Goal: Task Accomplishment & Management: Use online tool/utility

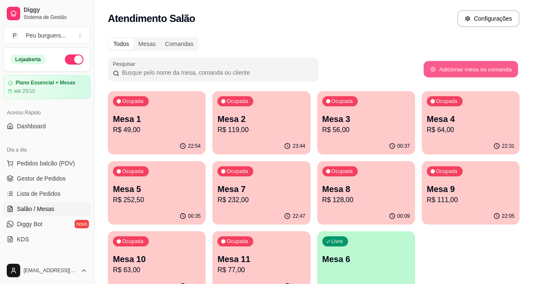
click at [485, 70] on button "Adicionar mesa ou comanda" at bounding box center [471, 69] width 94 height 16
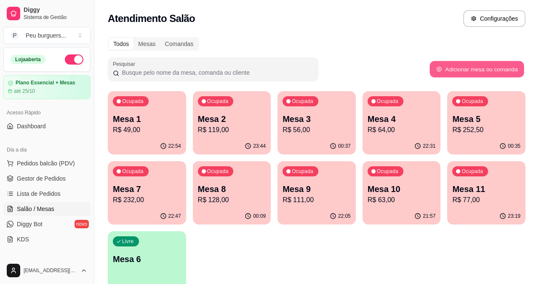
select select "TABLE"
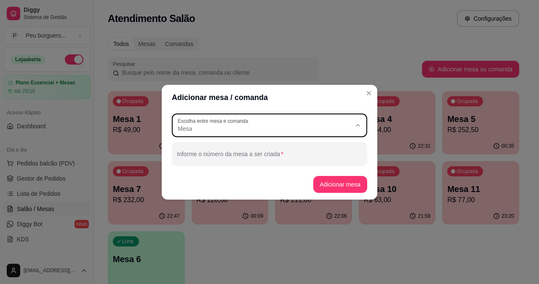
click at [358, 124] on icon "button" at bounding box center [358, 125] width 7 height 7
click at [199, 149] on span "Mesa" at bounding box center [265, 148] width 167 height 8
select select
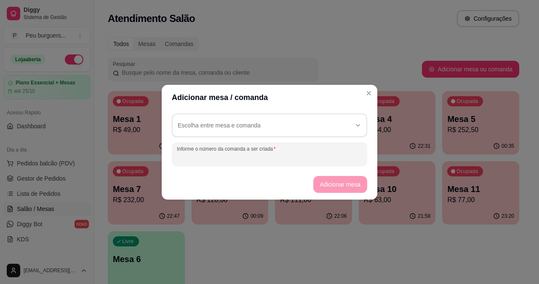
click at [262, 153] on input "Informe o número da comanda a ser criada" at bounding box center [269, 157] width 185 height 8
type input "06"
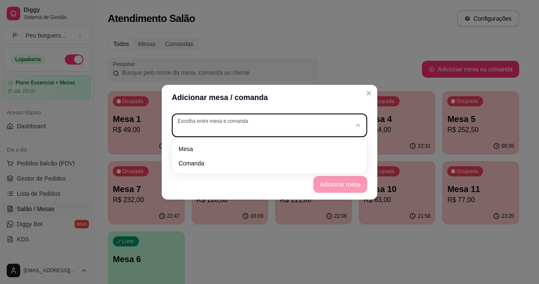
click at [360, 122] on icon "button" at bounding box center [358, 125] width 7 height 7
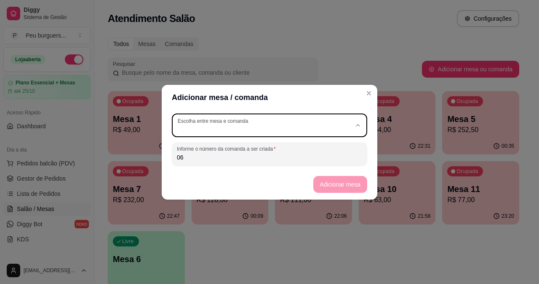
click at [200, 161] on span "Comanda" at bounding box center [265, 162] width 167 height 8
type input "CARD"
select select "CARD"
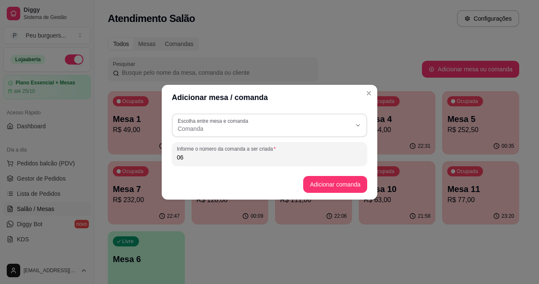
scroll to position [8, 0]
click at [359, 127] on icon "button" at bounding box center [358, 125] width 7 height 7
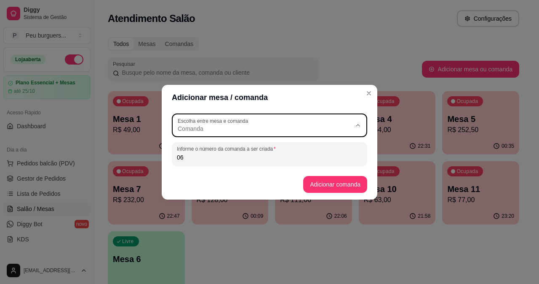
click at [201, 147] on span "Mesa" at bounding box center [265, 148] width 167 height 8
type input "TABLE"
select select "TABLE"
click at [330, 180] on button "Adicionar mesa" at bounding box center [341, 184] width 54 height 17
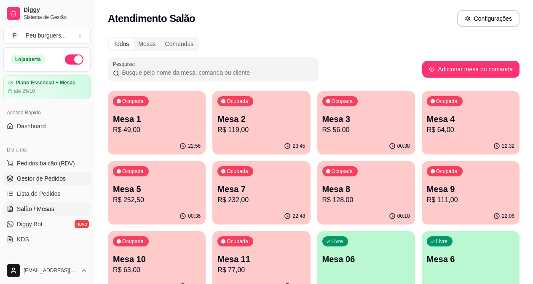
click at [39, 176] on span "Gestor de Pedidos" at bounding box center [41, 178] width 49 height 8
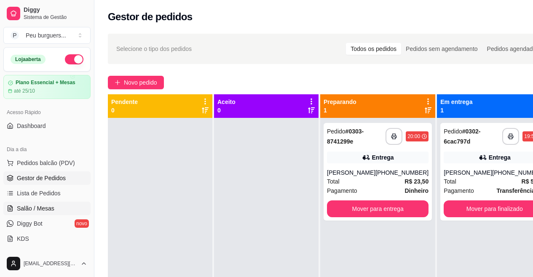
click at [30, 207] on span "Salão / Mesas" at bounding box center [36, 208] width 38 height 8
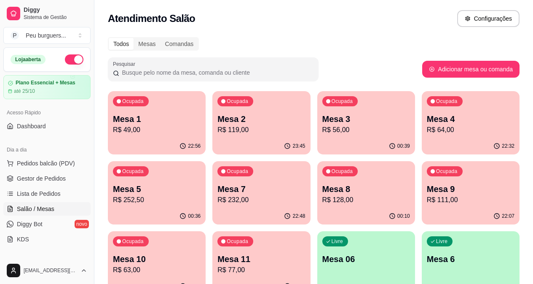
click at [317, 265] on div "Livre Mesa 06" at bounding box center [366, 257] width 98 height 53
click at [145, 122] on p "Mesa 1" at bounding box center [157, 119] width 88 height 12
click at [324, 256] on p "Mesa 06" at bounding box center [366, 258] width 85 height 11
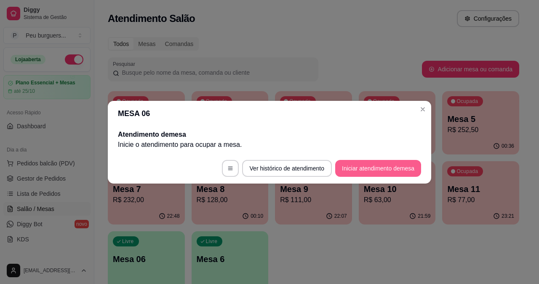
click at [370, 169] on button "Iniciar atendimento de mesa" at bounding box center [378, 168] width 86 height 17
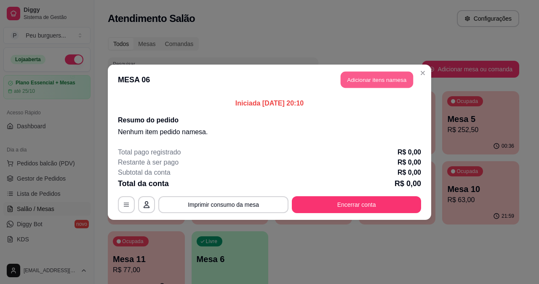
click at [378, 78] on button "Adicionar itens na mesa" at bounding box center [377, 79] width 72 height 16
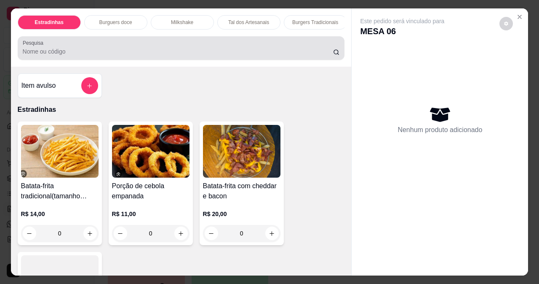
click at [86, 56] on input "Pesquisa" at bounding box center [178, 51] width 311 height 8
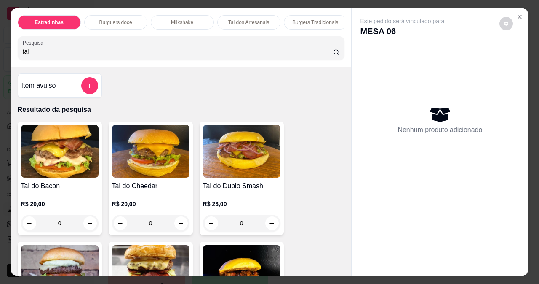
type input "tal"
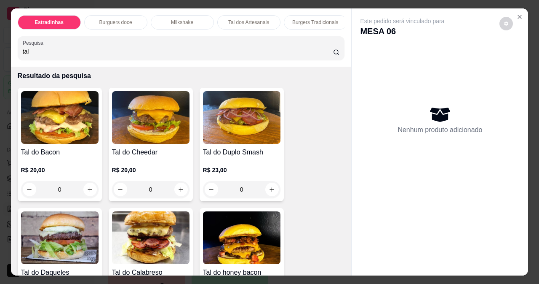
scroll to position [135, 0]
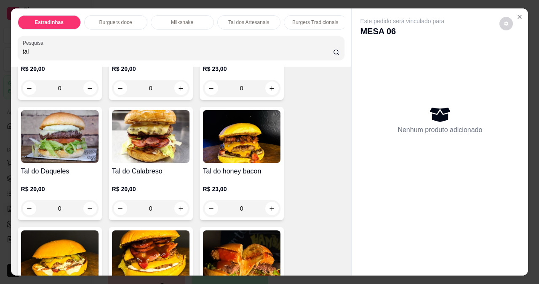
click at [84, 213] on div "0" at bounding box center [60, 208] width 78 height 17
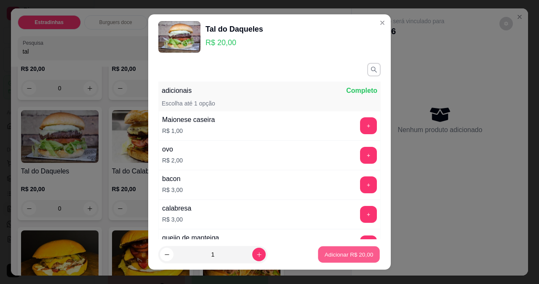
click at [338, 257] on p "Adicionar R$ 20,00" at bounding box center [349, 254] width 49 height 8
type input "1"
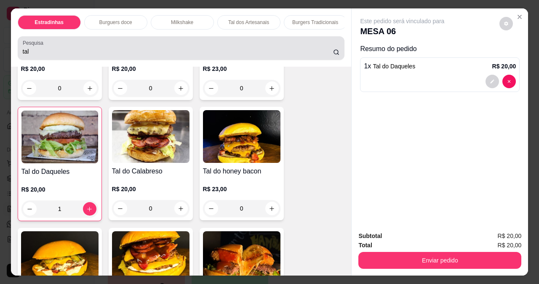
click at [95, 56] on div "tal" at bounding box center [181, 48] width 317 height 17
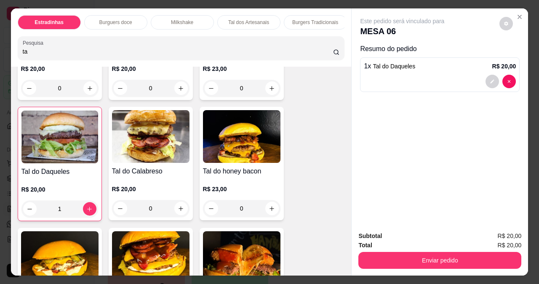
type input "t"
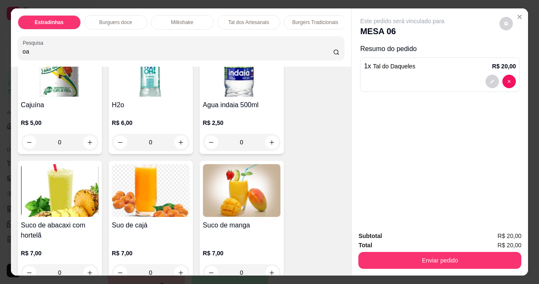
scroll to position [402, 0]
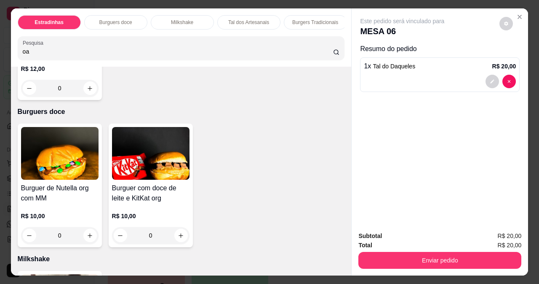
type input "o"
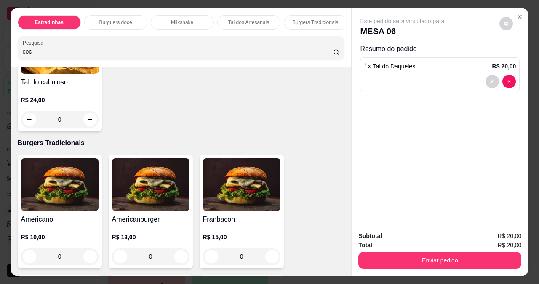
scroll to position [522, 0]
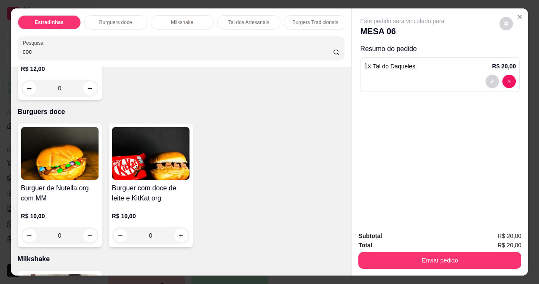
type input "coc"
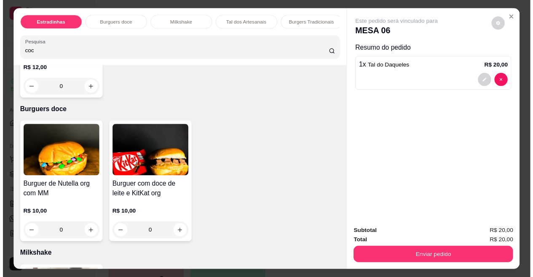
scroll to position [0, 0]
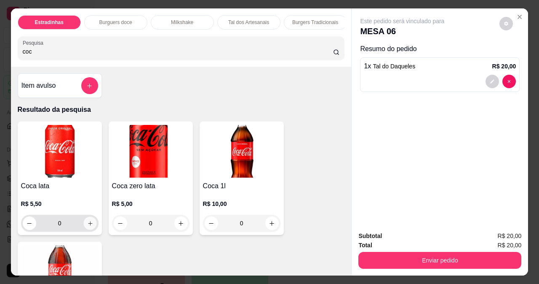
click at [87, 226] on icon "increase-product-quantity" at bounding box center [90, 223] width 6 height 6
type input "1"
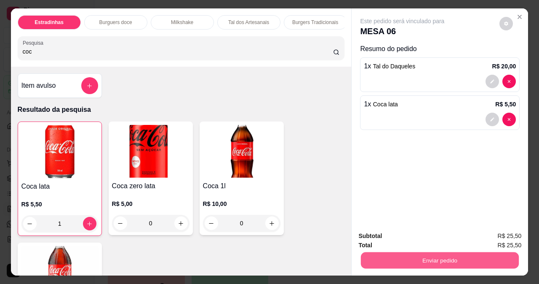
click at [444, 255] on button "Enviar pedido" at bounding box center [440, 260] width 158 height 16
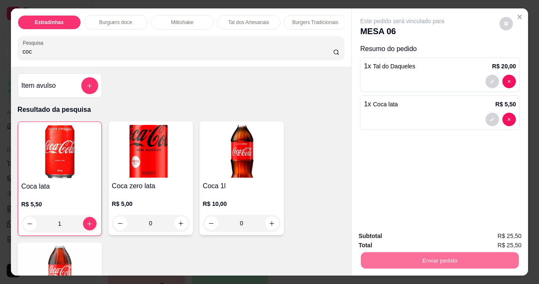
click at [508, 236] on button "Enviar pedido" at bounding box center [500, 236] width 46 height 16
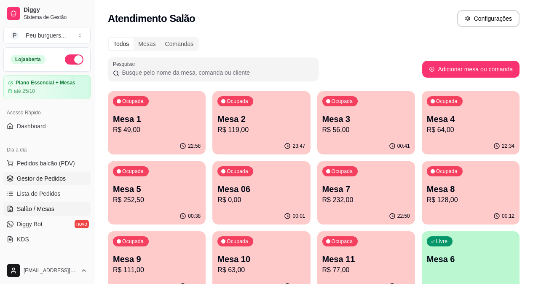
click at [54, 180] on span "Gestor de Pedidos" at bounding box center [41, 178] width 49 height 8
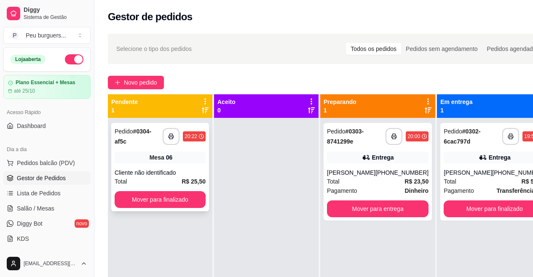
click at [165, 156] on div "Mesa 06" at bounding box center [160, 158] width 91 height 12
click at [173, 135] on icon "button" at bounding box center [171, 137] width 6 height 6
click at [39, 211] on span "Salão / Mesas" at bounding box center [36, 208] width 38 height 8
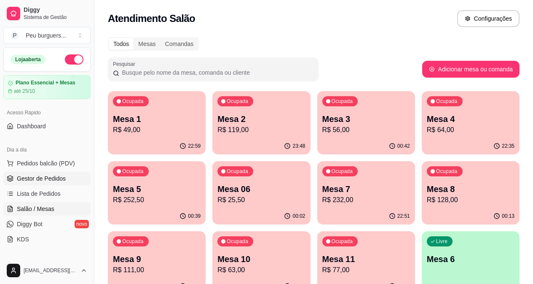
click at [54, 177] on span "Gestor de Pedidos" at bounding box center [41, 178] width 49 height 8
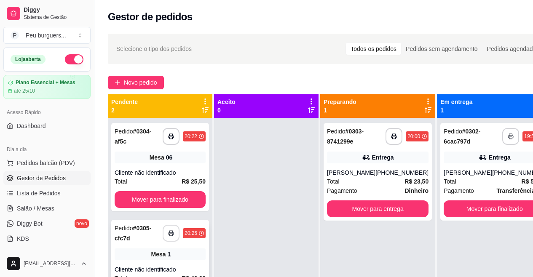
click at [171, 227] on button "button" at bounding box center [171, 233] width 17 height 17
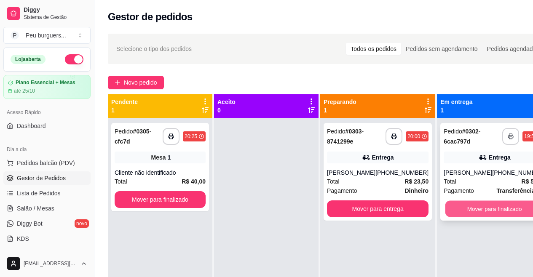
click at [485, 209] on button "Mover para finalizado" at bounding box center [494, 209] width 99 height 16
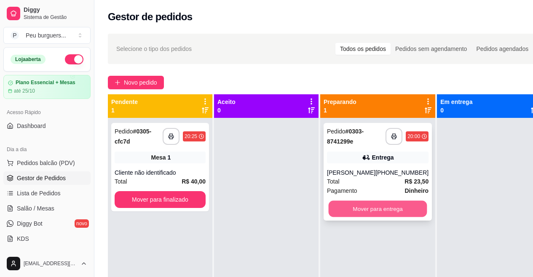
click at [376, 211] on button "Mover para entrega" at bounding box center [378, 209] width 99 height 16
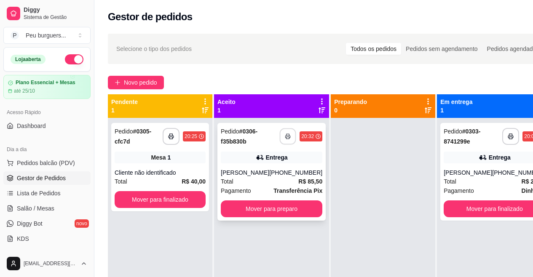
click at [281, 134] on button "button" at bounding box center [288, 137] width 16 height 16
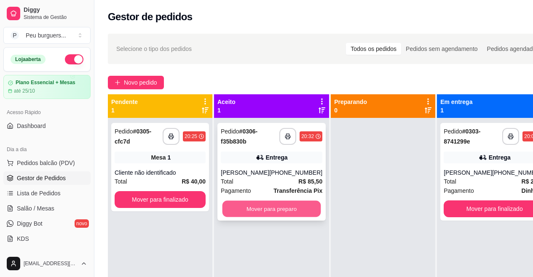
click at [264, 217] on button "Mover para preparo" at bounding box center [272, 209] width 99 height 16
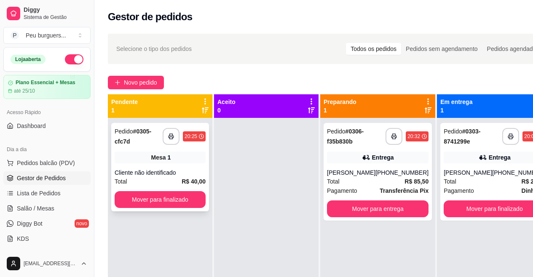
click at [160, 159] on span "Mesa" at bounding box center [158, 157] width 15 height 8
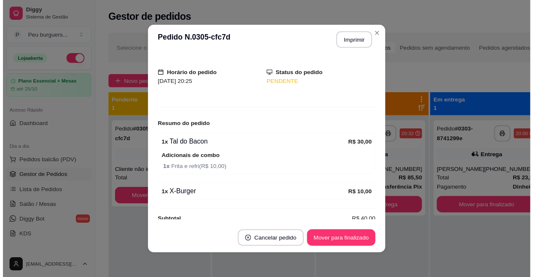
scroll to position [57, 0]
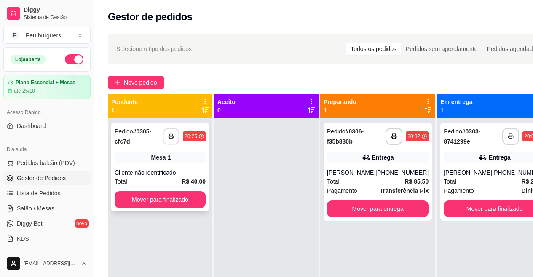
click at [172, 136] on icon "button" at bounding box center [171, 137] width 6 height 6
click at [35, 207] on span "Salão / Mesas" at bounding box center [36, 208] width 38 height 8
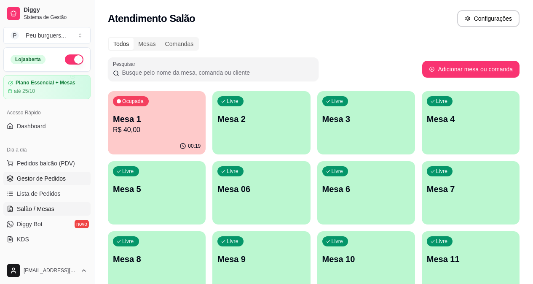
click at [59, 180] on span "Gestor de Pedidos" at bounding box center [41, 178] width 49 height 8
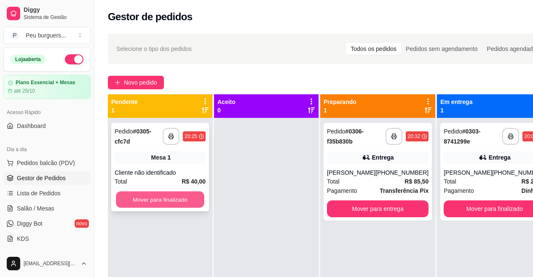
click at [148, 201] on button "Mover para finalizado" at bounding box center [160, 200] width 88 height 16
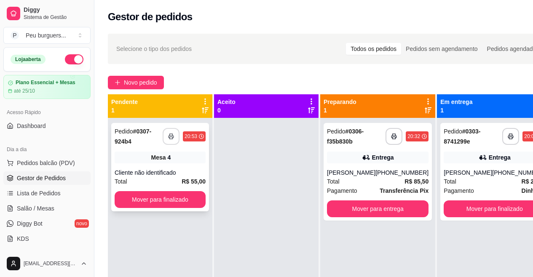
click at [172, 139] on button "button" at bounding box center [171, 136] width 17 height 17
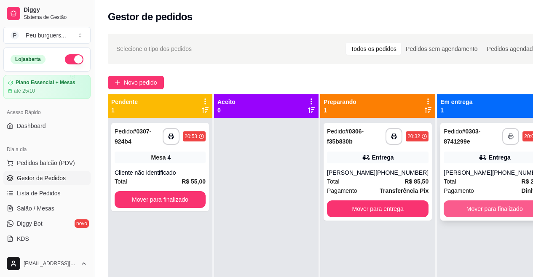
click at [462, 211] on button "Mover para finalizado" at bounding box center [495, 209] width 102 height 17
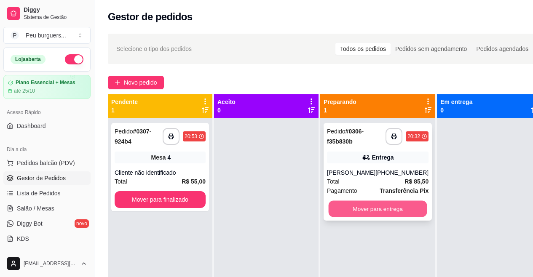
click at [375, 217] on button "Mover para entrega" at bounding box center [378, 209] width 99 height 16
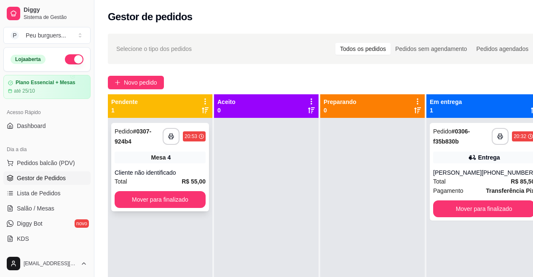
click at [150, 155] on div "Mesa 4" at bounding box center [160, 158] width 91 height 12
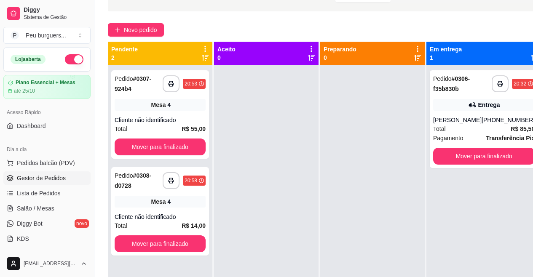
scroll to position [59, 0]
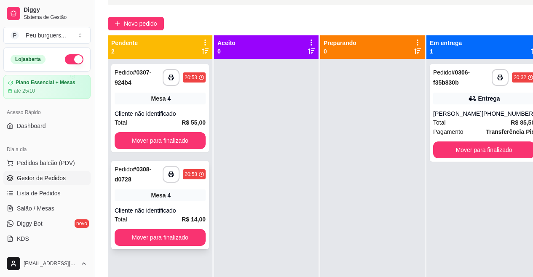
click at [154, 202] on div "**********" at bounding box center [160, 205] width 98 height 88
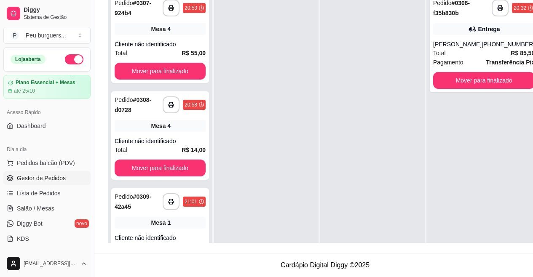
scroll to position [135, 0]
click at [168, 199] on icon "button" at bounding box center [171, 202] width 6 height 6
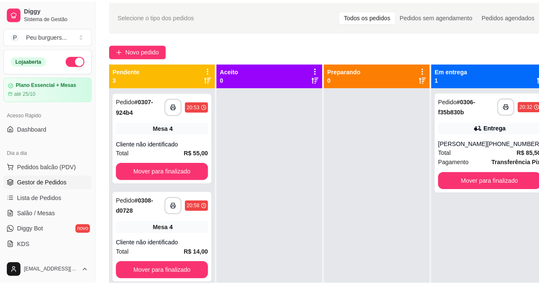
scroll to position [0, 0]
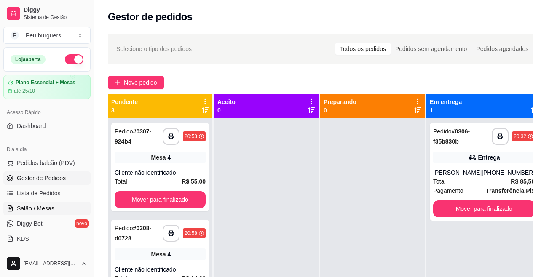
click at [54, 211] on link "Salão / Mesas" at bounding box center [46, 208] width 87 height 13
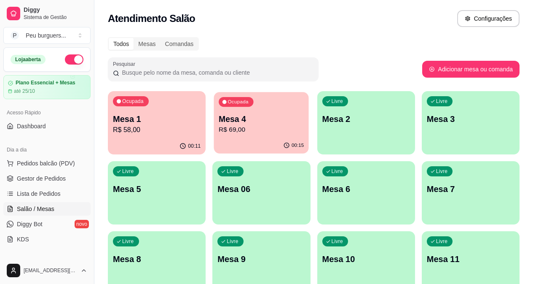
click at [219, 121] on p "Mesa 4" at bounding box center [261, 118] width 85 height 11
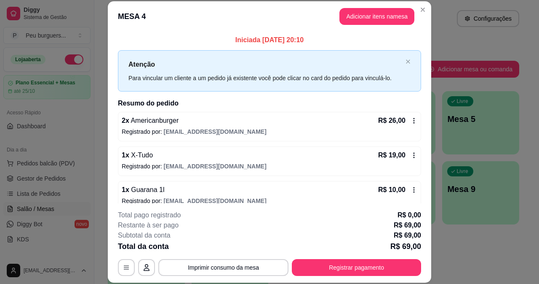
click at [411, 188] on icon at bounding box center [414, 189] width 7 height 7
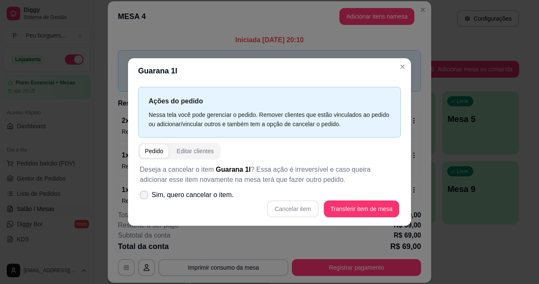
click at [149, 195] on label "Sim, quero cancelar o item." at bounding box center [187, 194] width 101 height 17
click at [145, 196] on input "Sim, quero cancelar o item." at bounding box center [141, 198] width 5 height 5
checkbox input "true"
click at [288, 206] on button "Cancelar item" at bounding box center [292, 208] width 51 height 17
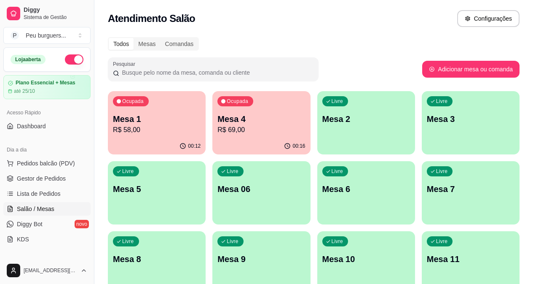
click at [49, 202] on link "Salão / Mesas" at bounding box center [46, 208] width 87 height 13
click at [243, 124] on div "Mesa 4 R$ 69,00" at bounding box center [261, 123] width 85 height 21
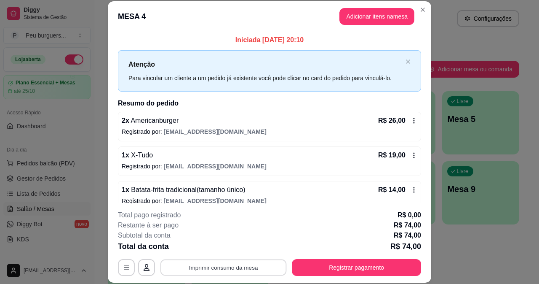
click at [223, 265] on button "Imprimir consumo da mesa" at bounding box center [224, 267] width 126 height 16
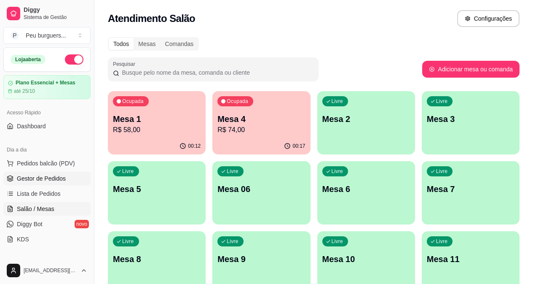
click at [51, 174] on span "Gestor de Pedidos" at bounding box center [41, 178] width 49 height 8
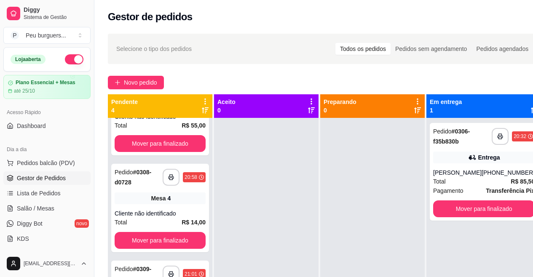
scroll to position [71, 0]
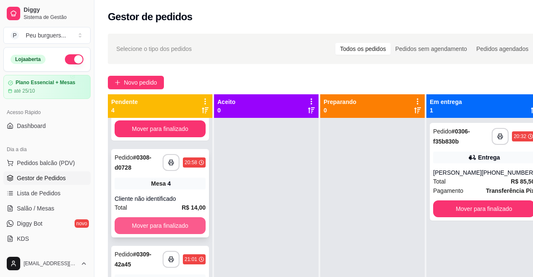
click at [143, 229] on button "Mover para finalizado" at bounding box center [160, 225] width 91 height 17
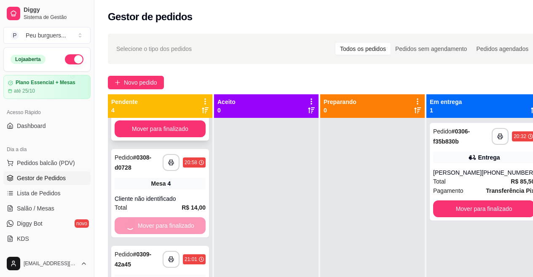
scroll to position [16, 0]
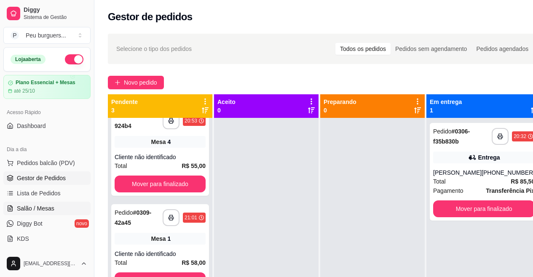
click at [58, 209] on link "Salão / Mesas" at bounding box center [46, 208] width 87 height 13
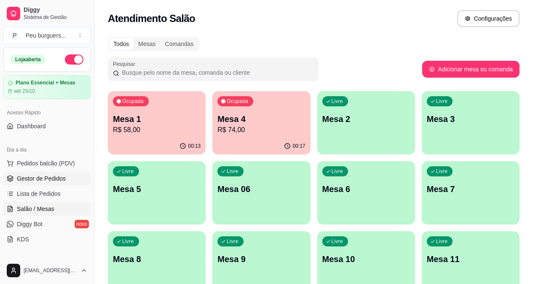
click at [73, 182] on link "Gestor de Pedidos" at bounding box center [46, 178] width 87 height 13
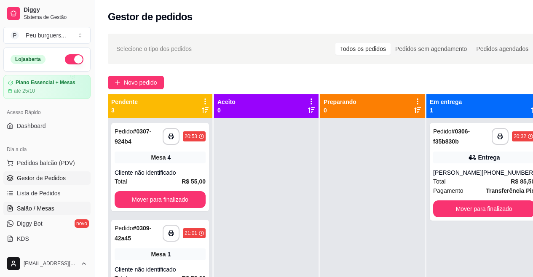
click at [46, 205] on span "Salão / Mesas" at bounding box center [36, 208] width 38 height 8
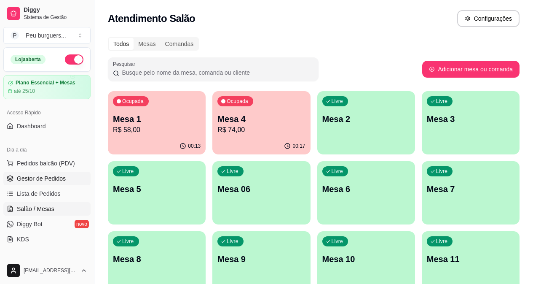
click at [45, 178] on span "Gestor de Pedidos" at bounding box center [41, 178] width 49 height 8
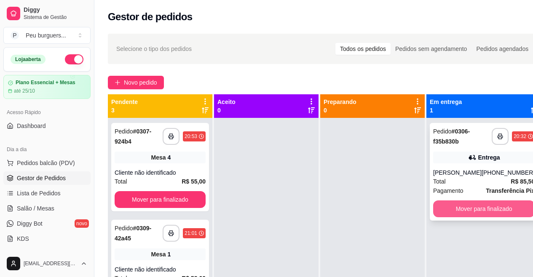
click at [464, 216] on button "Mover para finalizado" at bounding box center [484, 209] width 102 height 17
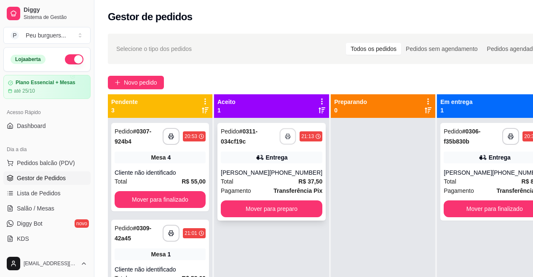
click at [280, 137] on button "button" at bounding box center [288, 137] width 16 height 16
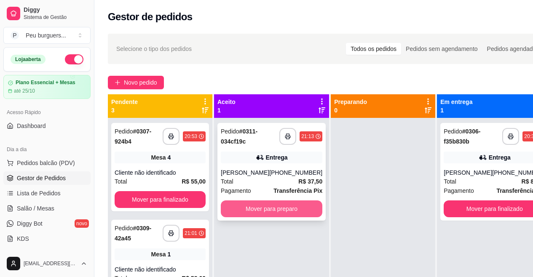
click at [252, 205] on button "Mover para preparo" at bounding box center [272, 209] width 102 height 17
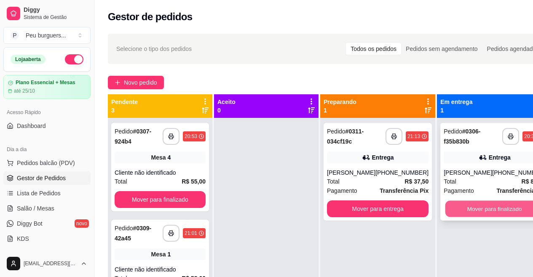
click at [477, 214] on button "Mover para finalizado" at bounding box center [494, 209] width 99 height 16
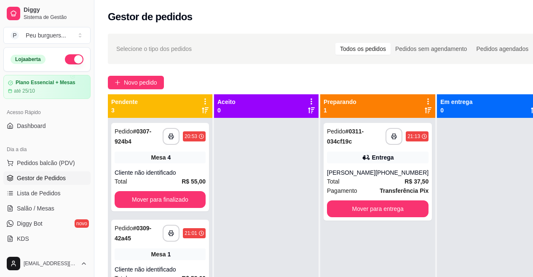
scroll to position [3, 0]
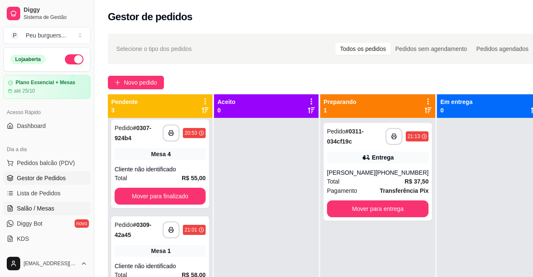
click at [47, 208] on span "Salão / Mesas" at bounding box center [36, 208] width 38 height 8
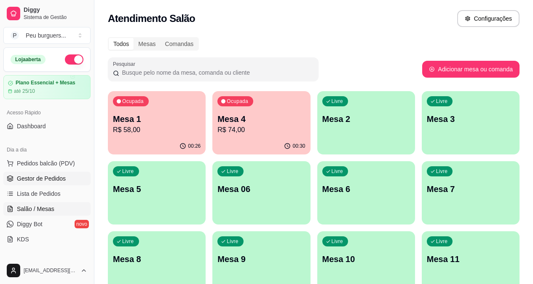
click at [32, 174] on span "Gestor de Pedidos" at bounding box center [41, 178] width 49 height 8
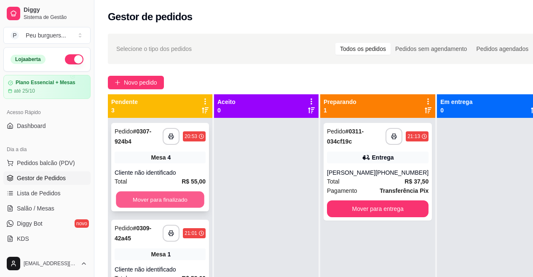
click at [158, 206] on button "Mover para finalizado" at bounding box center [160, 200] width 88 height 16
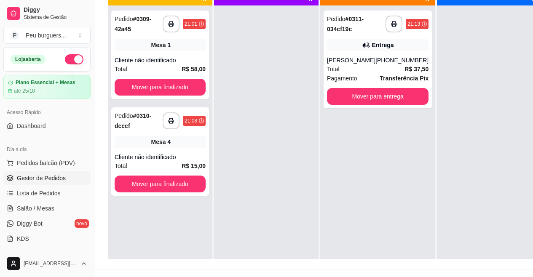
scroll to position [116, 0]
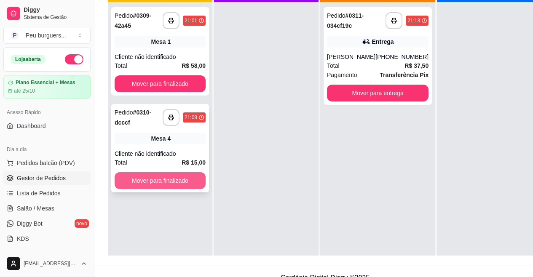
click at [155, 184] on button "Mover para finalizado" at bounding box center [160, 180] width 91 height 17
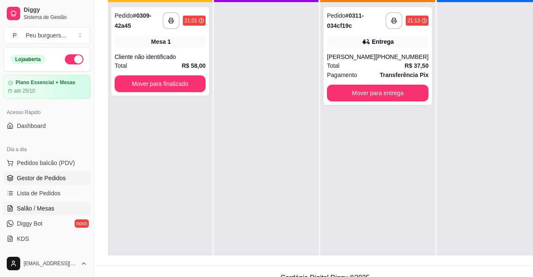
click at [41, 205] on span "Salão / Mesas" at bounding box center [36, 208] width 38 height 8
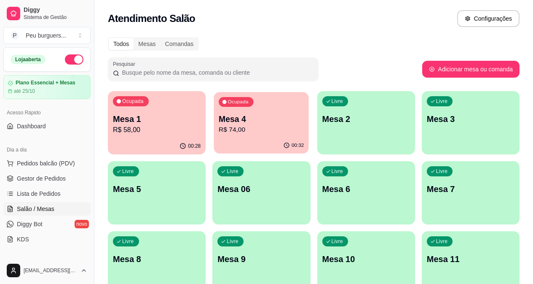
click at [236, 126] on p "R$ 74,00" at bounding box center [261, 130] width 85 height 10
click at [39, 178] on span "Gestor de Pedidos" at bounding box center [41, 178] width 49 height 8
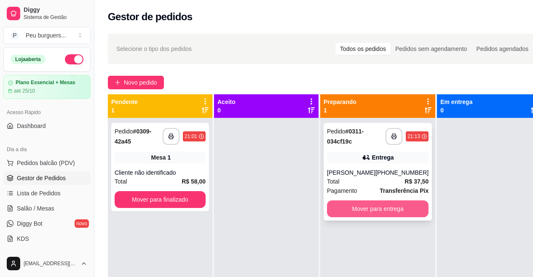
click at [371, 206] on button "Mover para entrega" at bounding box center [378, 209] width 102 height 17
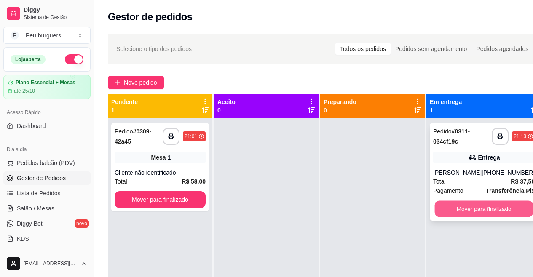
click at [480, 203] on button "Mover para finalizado" at bounding box center [484, 209] width 99 height 16
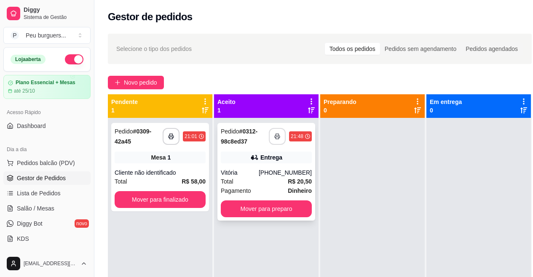
click at [276, 140] on button "button" at bounding box center [277, 136] width 17 height 17
click at [36, 213] on link "Salão / Mesas" at bounding box center [46, 208] width 87 height 13
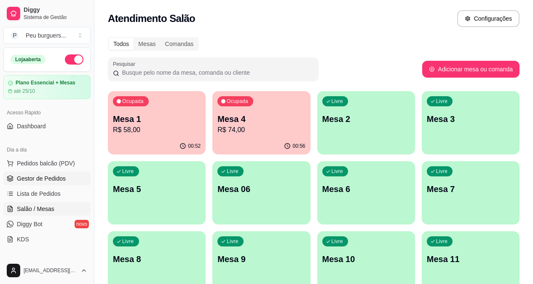
click at [47, 177] on span "Gestor de Pedidos" at bounding box center [41, 178] width 49 height 8
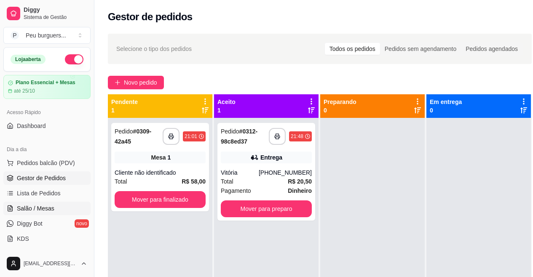
click at [47, 208] on span "Salão / Mesas" at bounding box center [36, 208] width 38 height 8
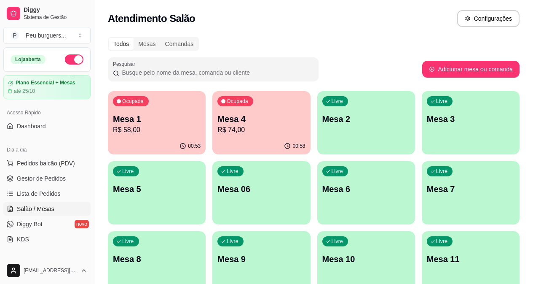
click at [229, 122] on p "Mesa 4" at bounding box center [261, 119] width 88 height 12
click at [138, 123] on p "Mesa 1" at bounding box center [157, 119] width 88 height 12
click at [231, 124] on div "Mesa 4 R$ 74,00" at bounding box center [261, 123] width 85 height 21
click at [38, 177] on span "Gestor de Pedidos" at bounding box center [41, 178] width 49 height 8
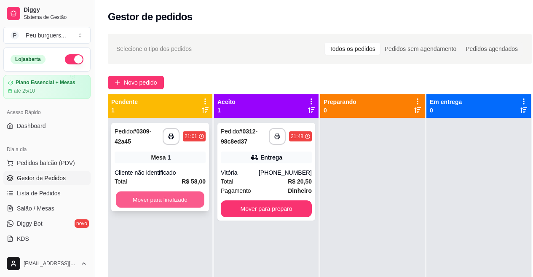
click at [149, 201] on button "Mover para finalizado" at bounding box center [160, 200] width 88 height 16
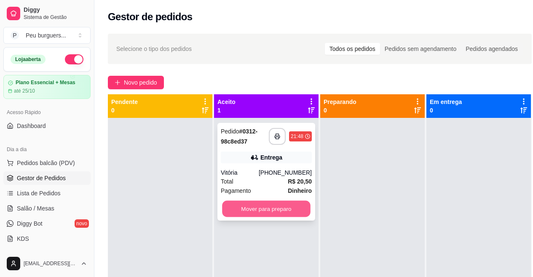
click at [258, 209] on button "Mover para preparo" at bounding box center [266, 209] width 88 height 16
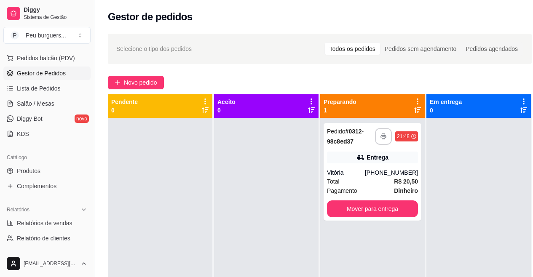
scroll to position [119, 0]
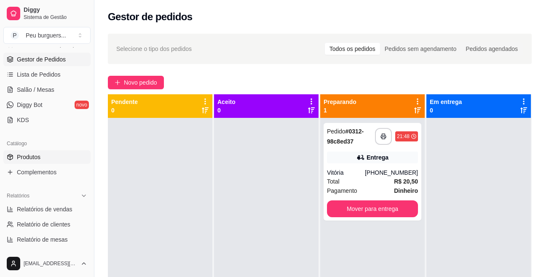
click at [30, 159] on span "Produtos" at bounding box center [29, 157] width 24 height 8
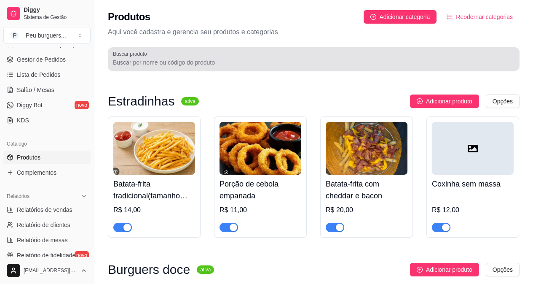
click at [259, 63] on input "Buscar produto" at bounding box center [314, 62] width 402 height 8
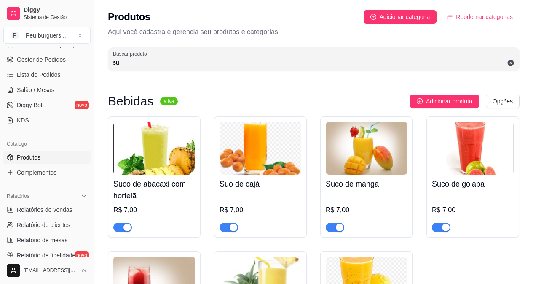
type input "su"
click at [332, 229] on span "button" at bounding box center [335, 227] width 19 height 9
click at [42, 58] on span "Gestor de Pedidos" at bounding box center [41, 59] width 49 height 8
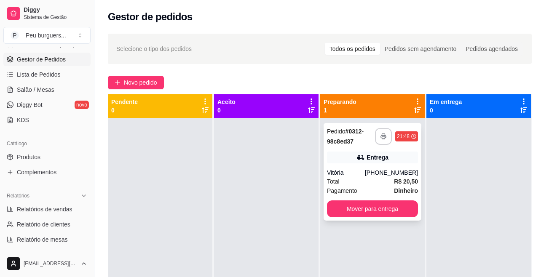
click at [354, 157] on div "Entrega" at bounding box center [372, 158] width 91 height 12
click at [375, 206] on button "Mover para entrega" at bounding box center [372, 209] width 91 height 17
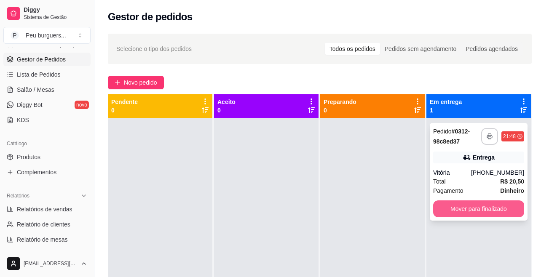
click at [485, 206] on button "Mover para finalizado" at bounding box center [478, 209] width 91 height 17
